Goal: Task Accomplishment & Management: Manage account settings

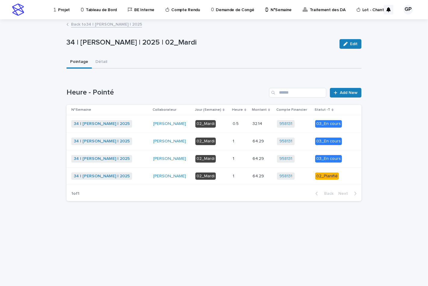
click at [200, 176] on div "02_Mardi" at bounding box center [205, 176] width 20 height 8
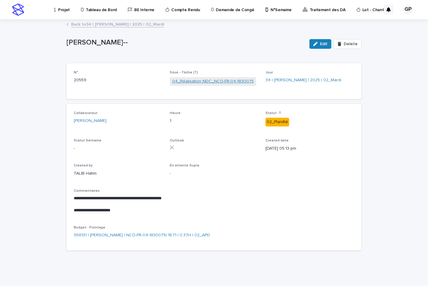
click at [222, 81] on link "04_Réalisation NDC_NCO-FR-04-1830075" at bounding box center [212, 81] width 81 height 6
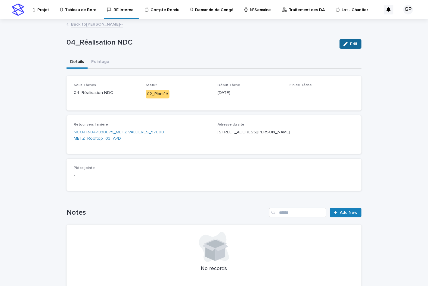
click at [345, 44] on div "button" at bounding box center [346, 44] width 7 height 4
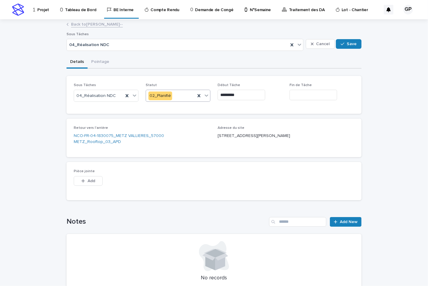
click at [204, 96] on icon at bounding box center [206, 95] width 6 height 6
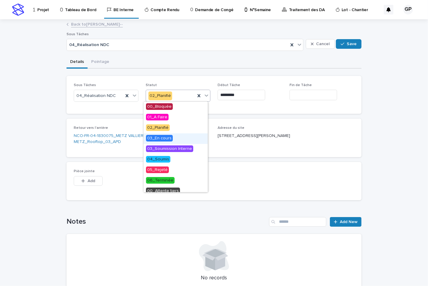
drag, startPoint x: 163, startPoint y: 132, endPoint x: 162, endPoint y: 139, distance: 6.9
click at [162, 139] on span "03_En cours" at bounding box center [159, 138] width 27 height 7
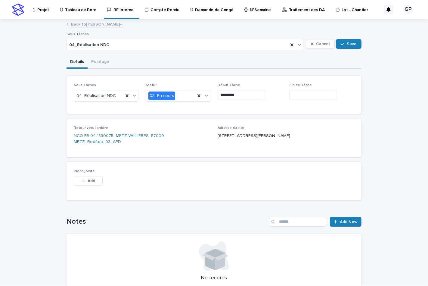
click at [118, 241] on div at bounding box center [214, 256] width 280 height 30
click at [343, 43] on div "button" at bounding box center [343, 44] width 6 height 4
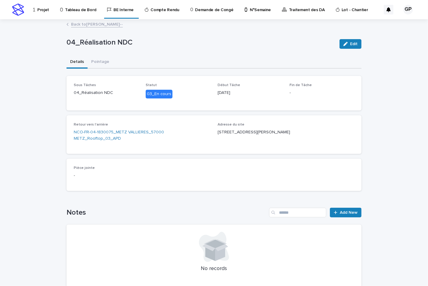
click at [92, 24] on link "Back to [PERSON_NAME]--" at bounding box center [97, 23] width 52 height 7
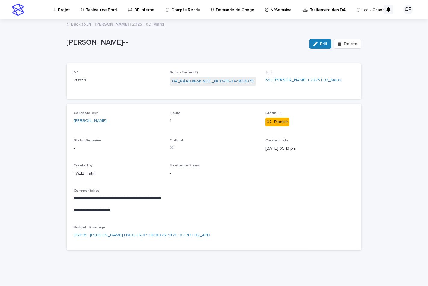
click at [92, 24] on link "Back to 34 | [PERSON_NAME] | 2025 | 02_Mardi" at bounding box center [117, 23] width 93 height 7
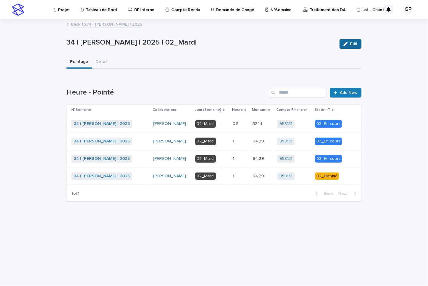
click at [343, 43] on button "Edit" at bounding box center [350, 44] width 22 height 10
click at [327, 176] on div "02_Planifié" at bounding box center [327, 176] width 24 height 8
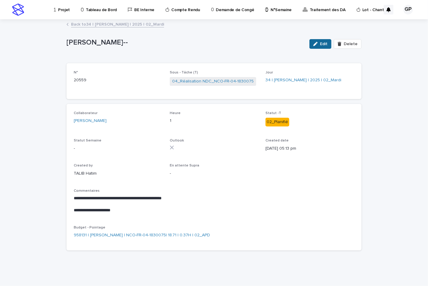
click at [317, 44] on icon "button" at bounding box center [315, 44] width 4 height 4
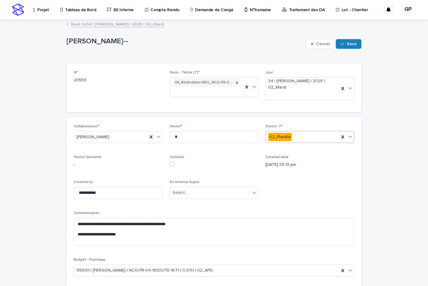
click at [347, 137] on icon at bounding box center [350, 136] width 6 height 6
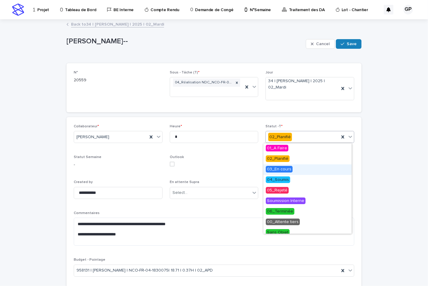
click at [277, 170] on span "03_En cours" at bounding box center [278, 169] width 27 height 7
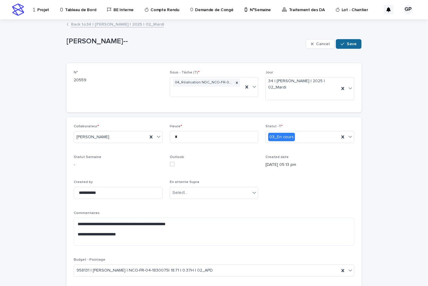
click at [349, 42] on span "Save" at bounding box center [351, 44] width 10 height 4
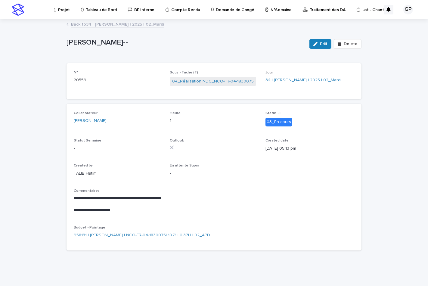
click at [95, 25] on link "Back to 34 | [PERSON_NAME] | 2025 | 02_Mardi" at bounding box center [117, 23] width 93 height 7
